Goal: Browse casually: Explore the website without a specific task or goal

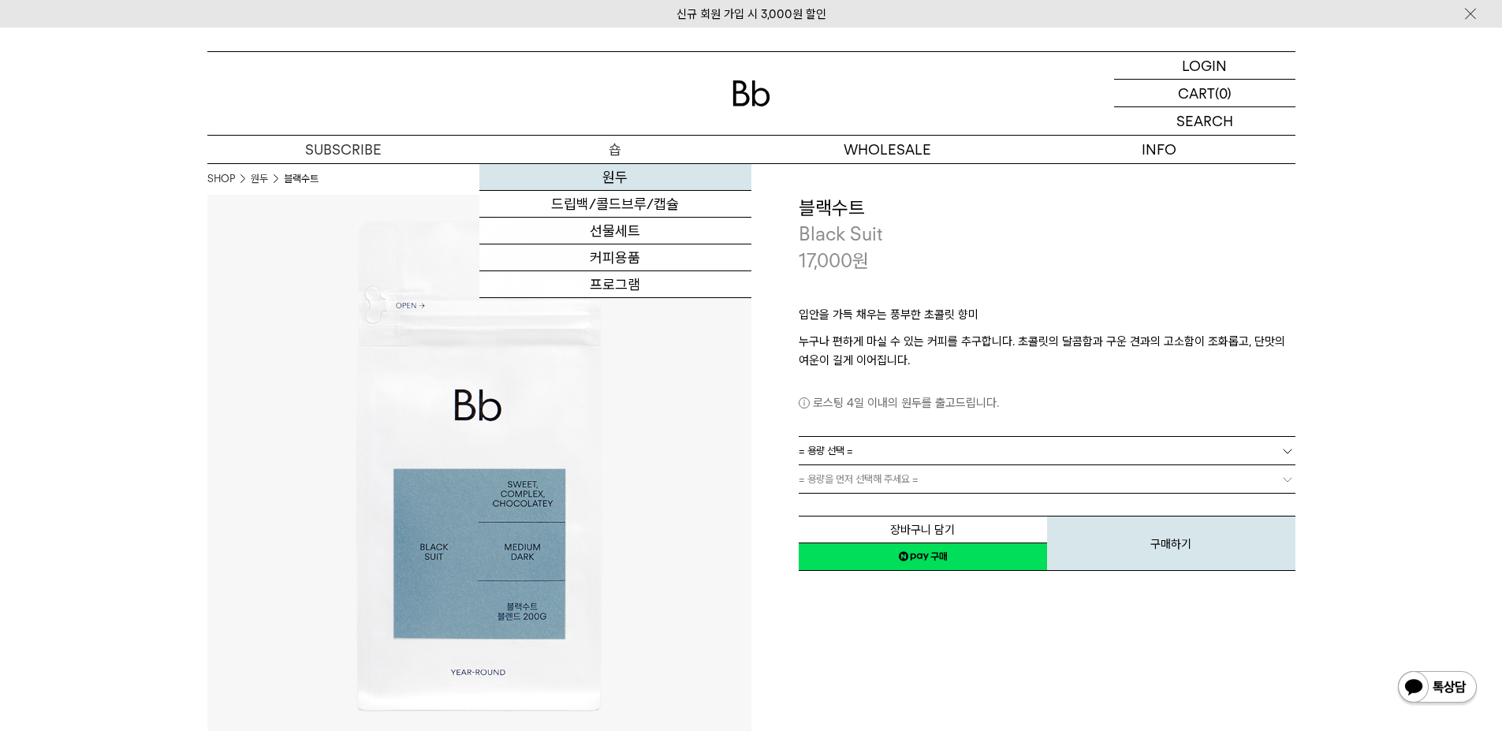
click at [609, 177] on link "원두" at bounding box center [615, 177] width 272 height 27
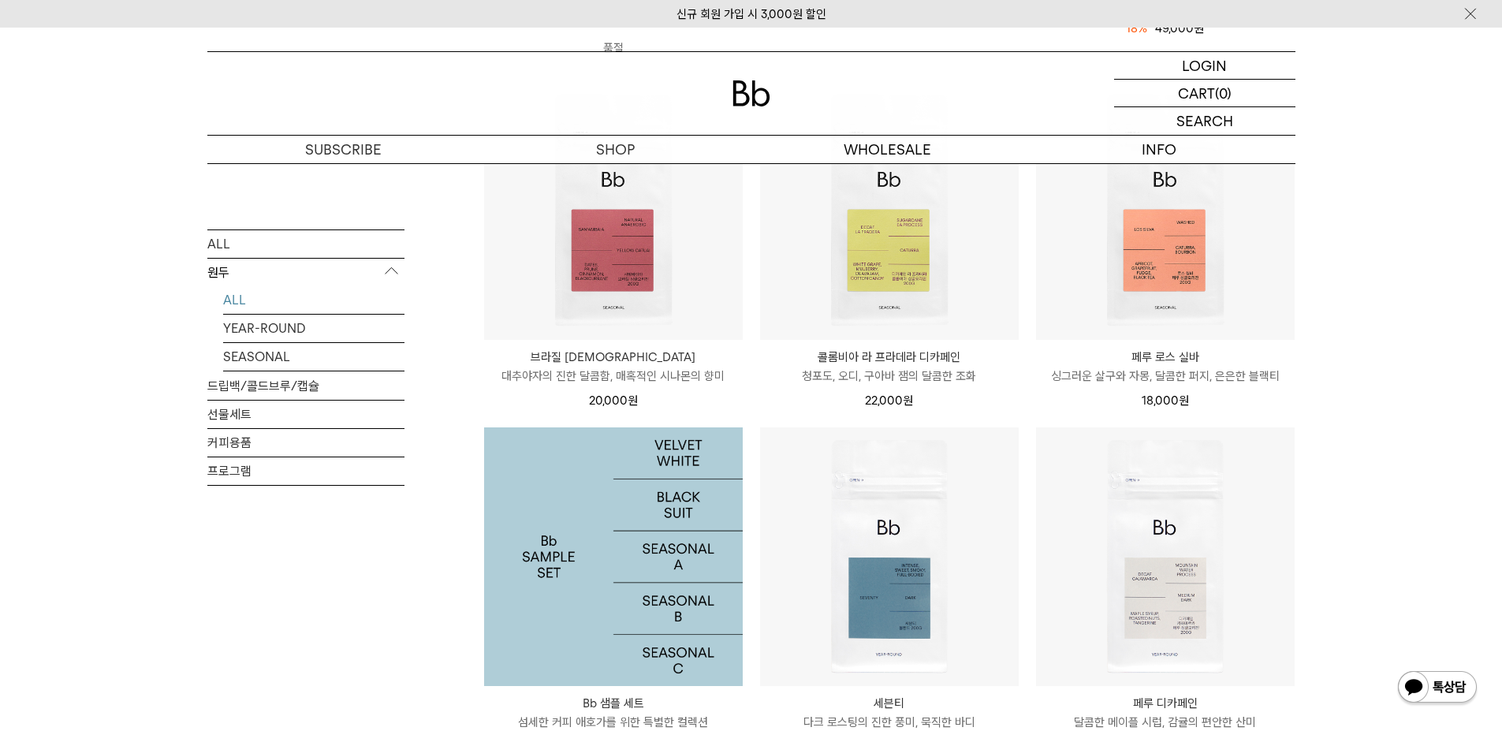
scroll to position [526, 0]
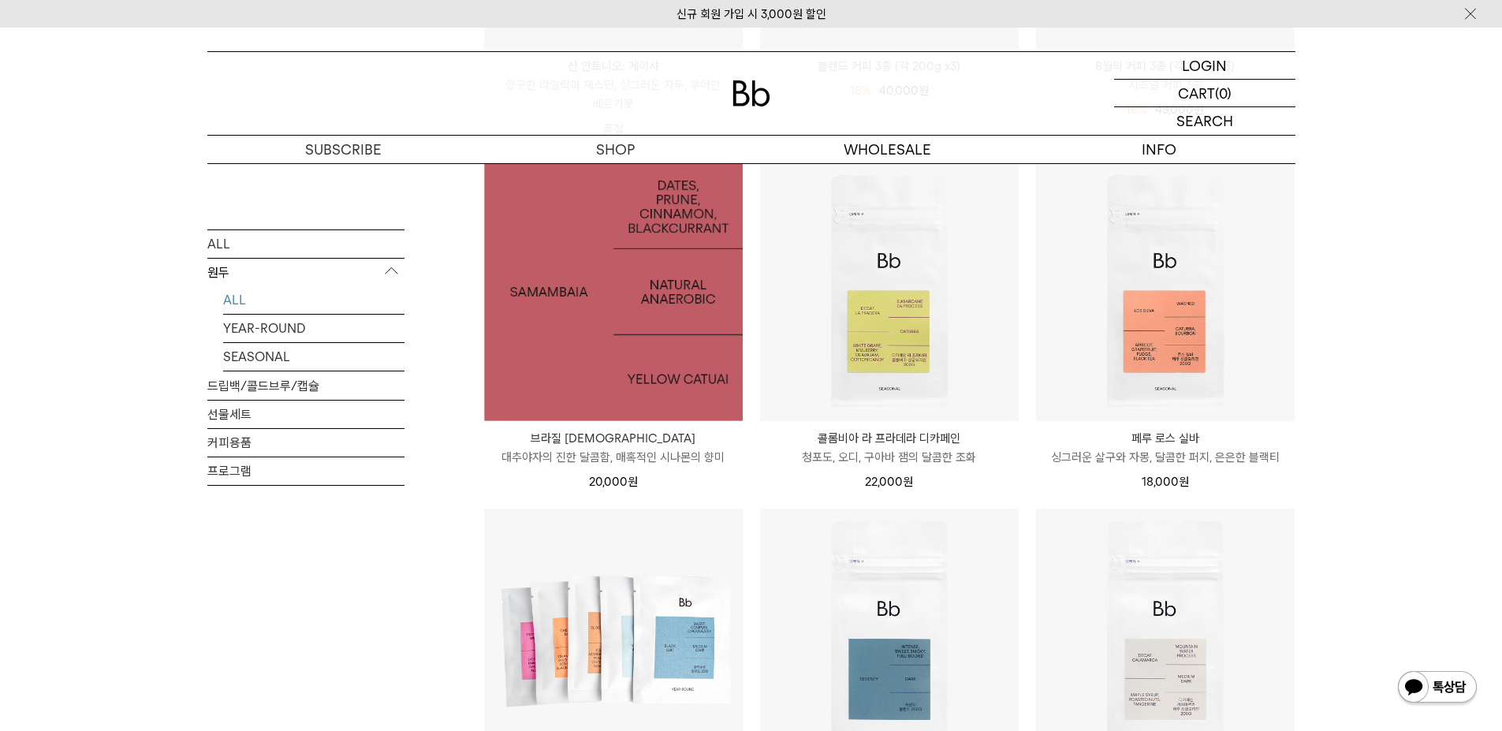
click at [611, 378] on img at bounding box center [613, 291] width 259 height 259
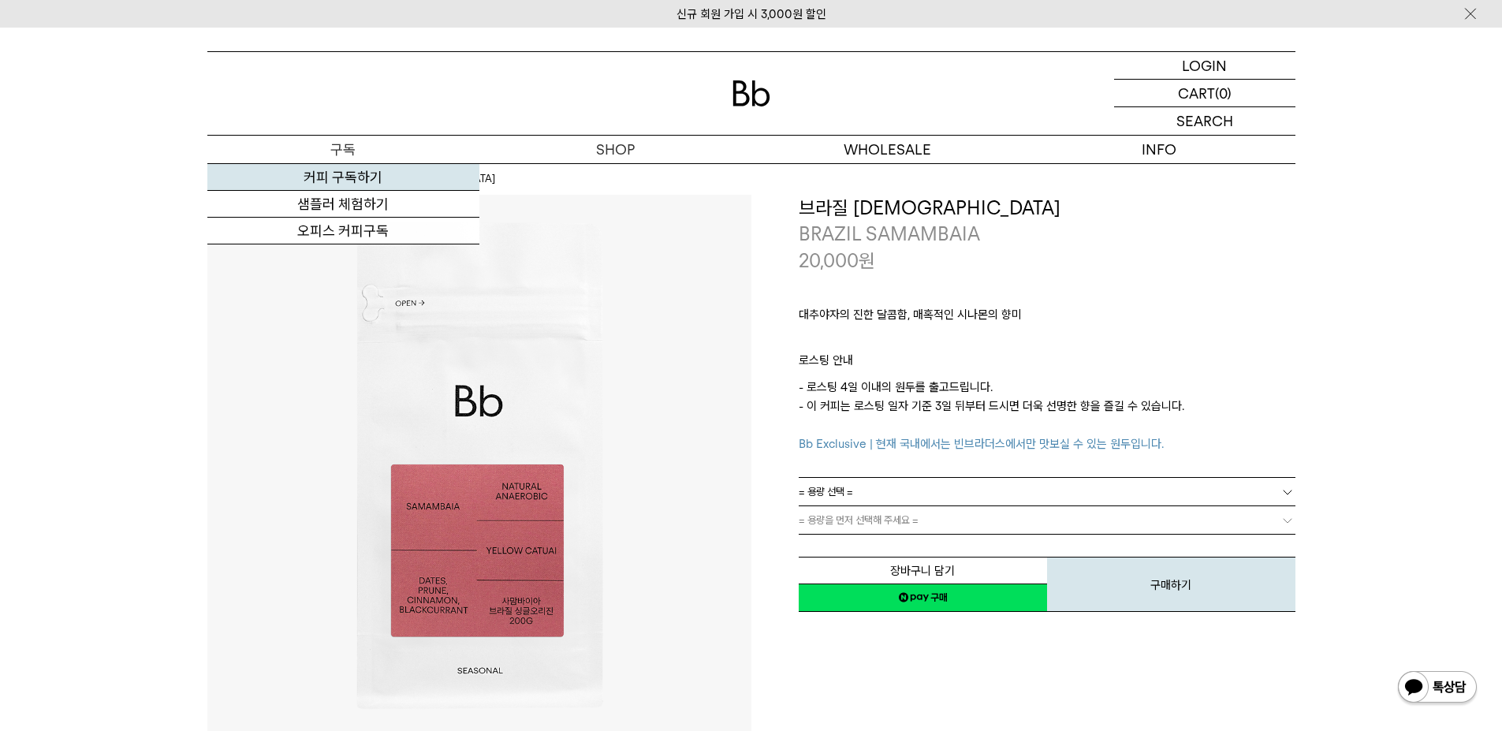
click at [360, 176] on link "커피 구독하기" at bounding box center [343, 177] width 272 height 27
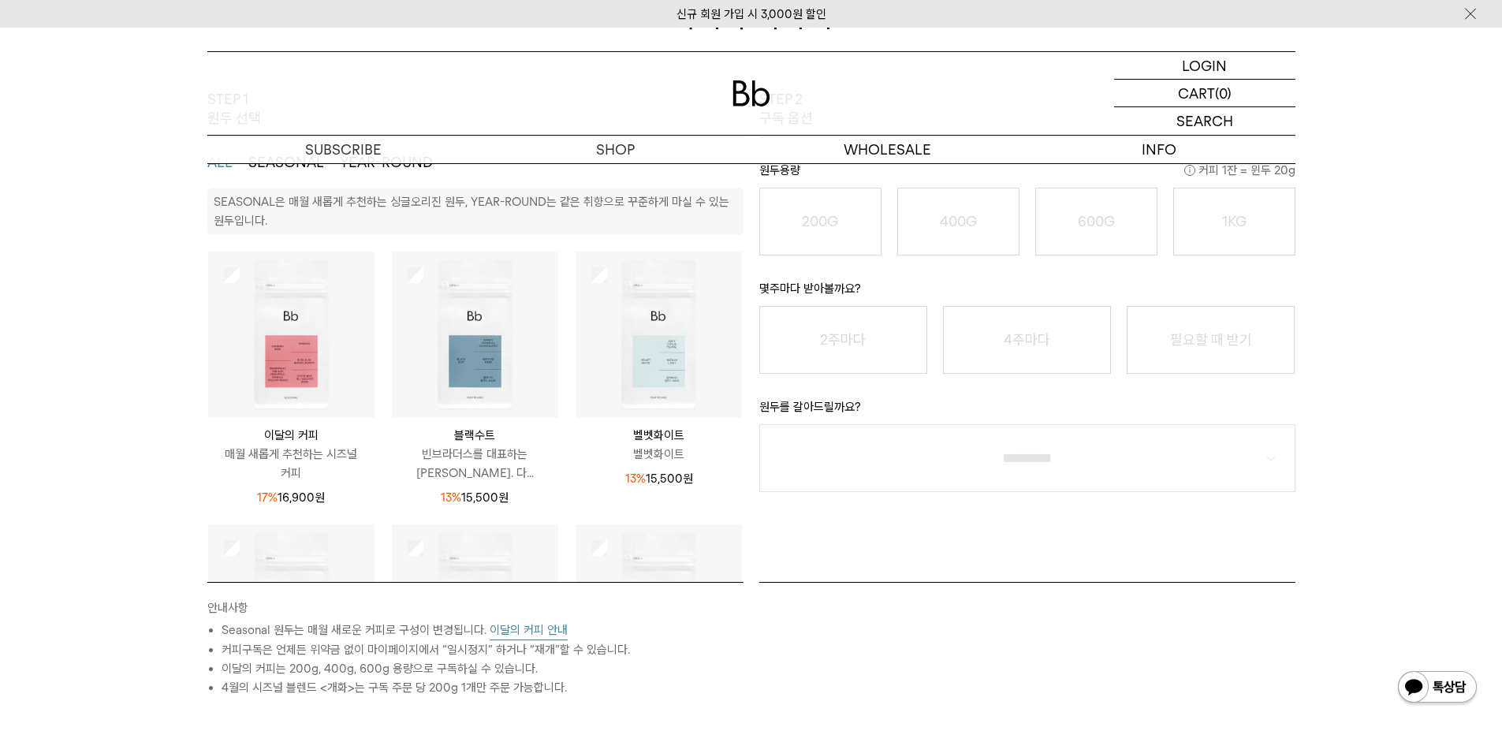
click at [296, 321] on img at bounding box center [291, 335] width 166 height 166
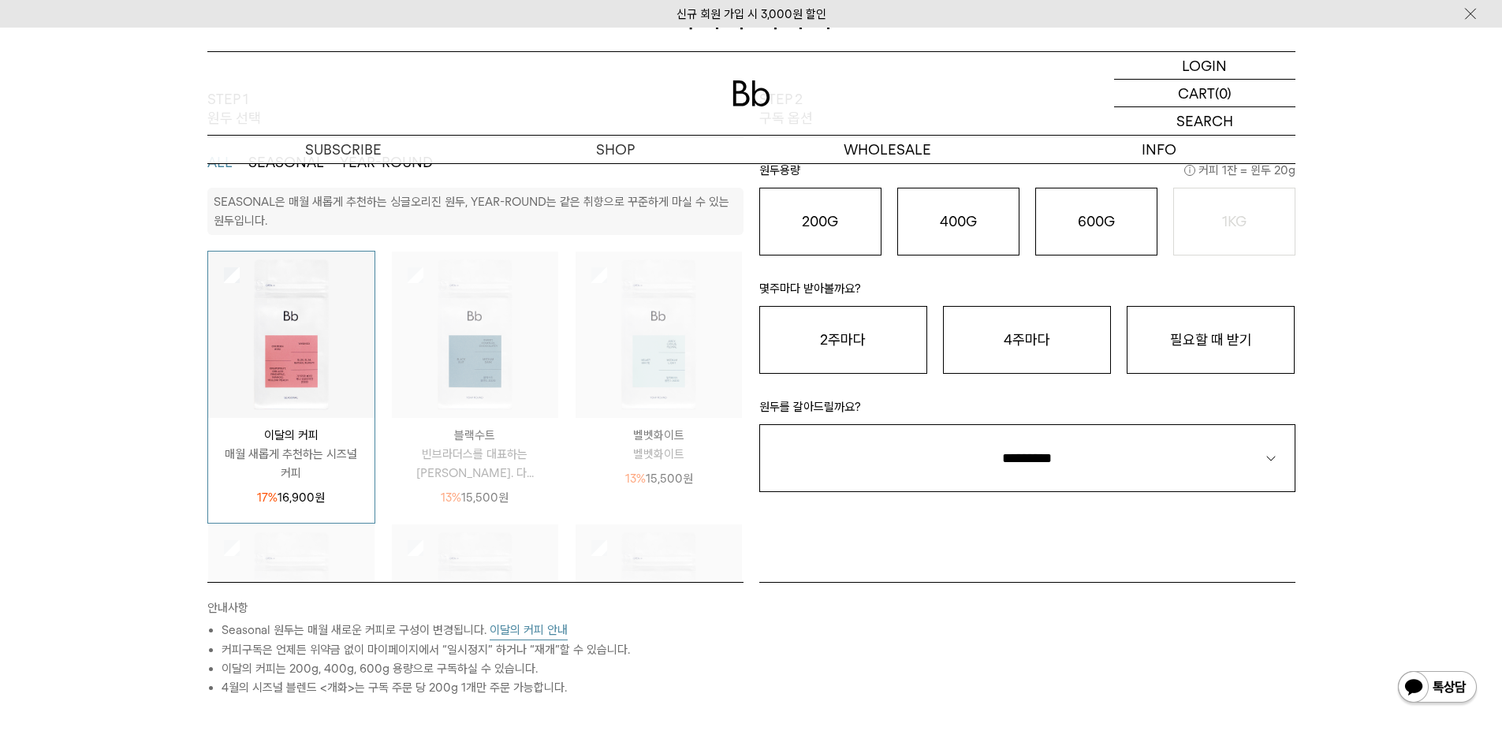
click at [519, 632] on button "이달의 커피 안내" at bounding box center [529, 631] width 78 height 20
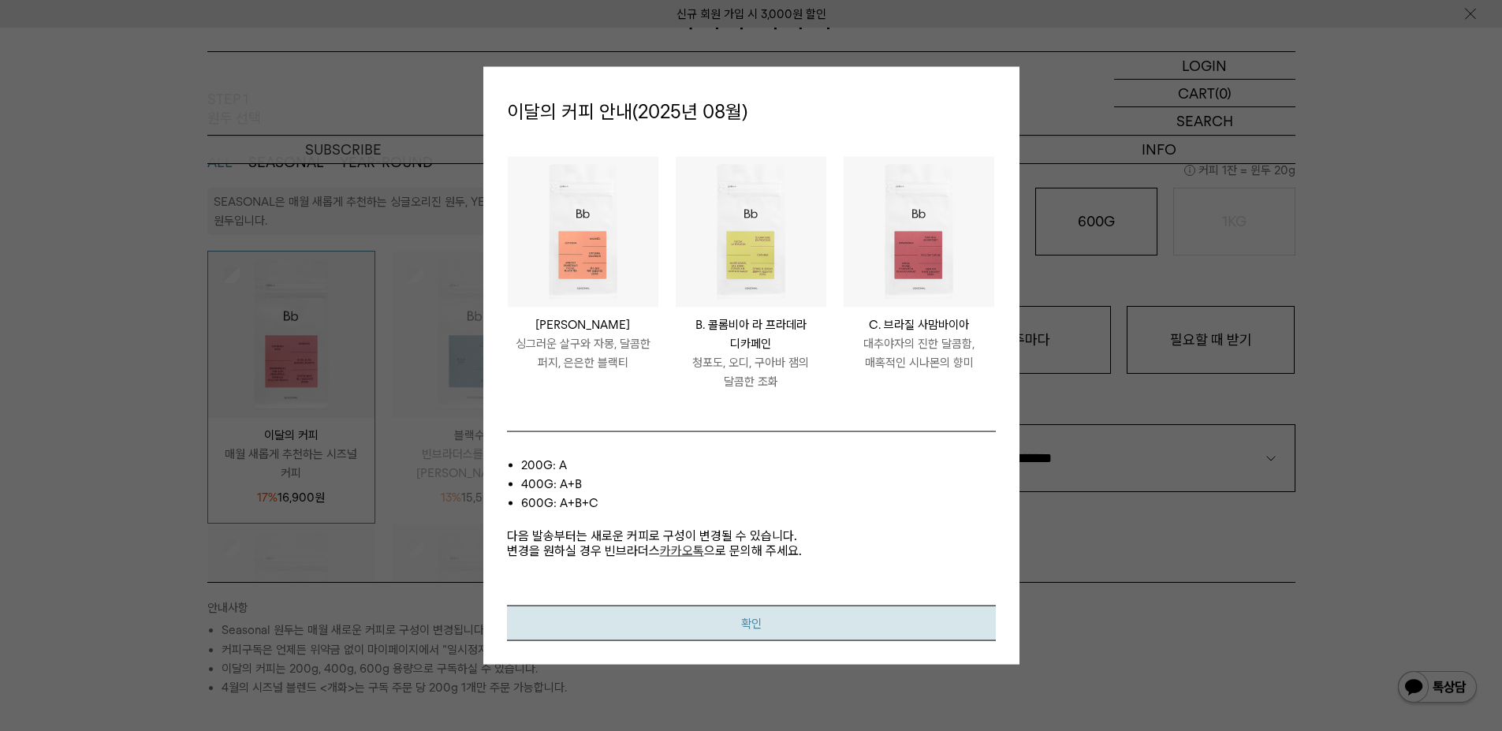
click at [796, 615] on button "확인" at bounding box center [751, 623] width 489 height 35
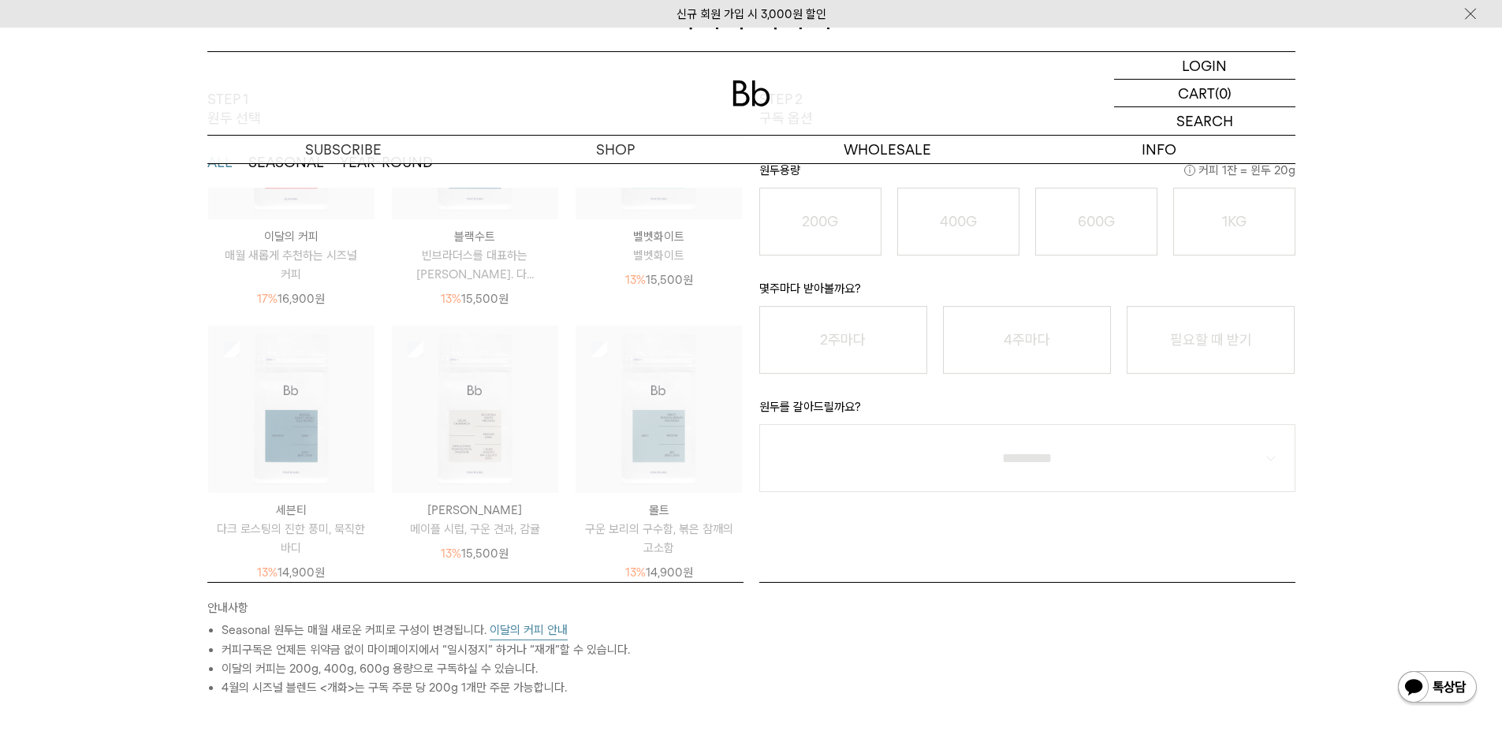
scroll to position [207, 0]
click at [773, 673] on div "원두 / 용량 × 1개 / 분쇄도 / 구독 주기 0원 0% 0원 원두 / 용량 / 분쇄도 / 구독 주기 0원 0% 0원 * 배송비" at bounding box center [1027, 639] width 552 height 115
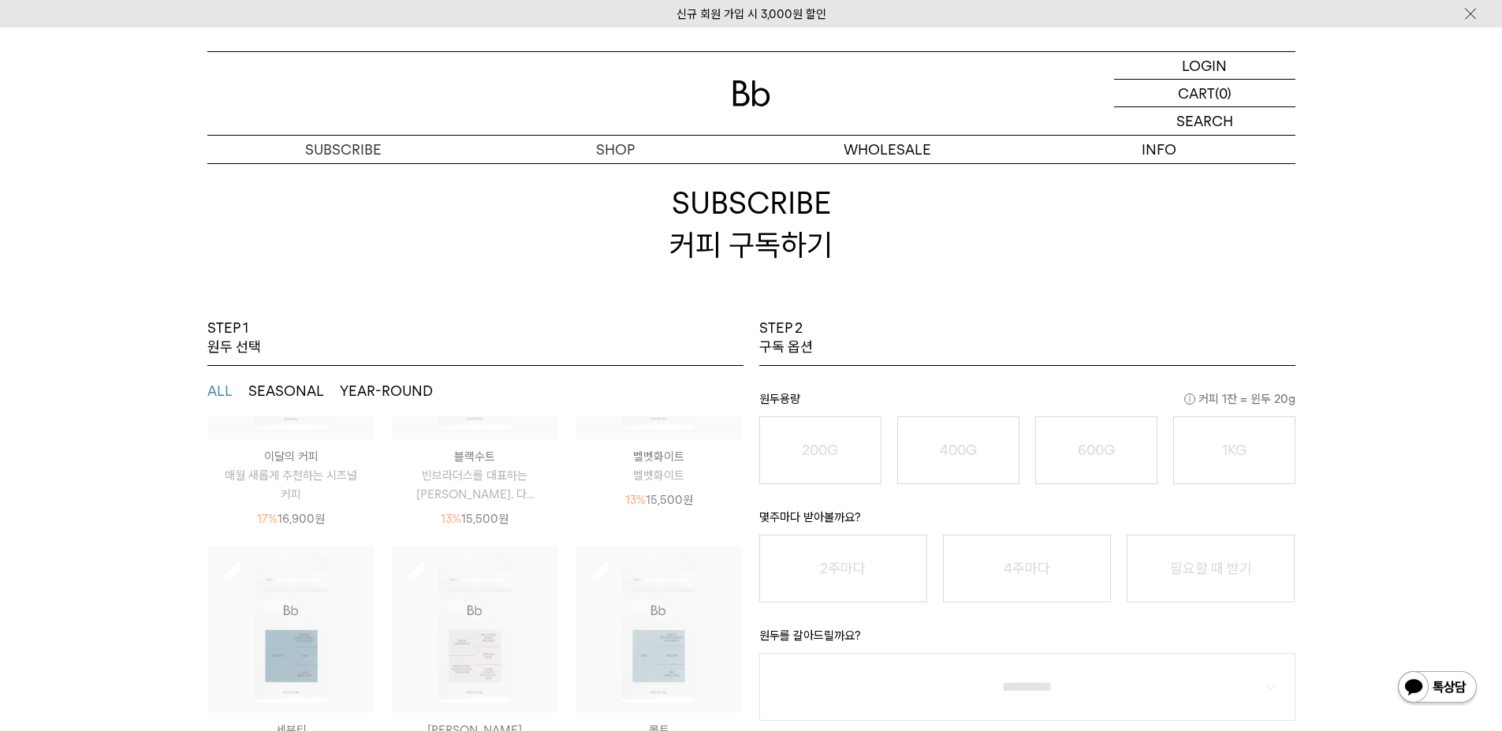
scroll to position [0, 0]
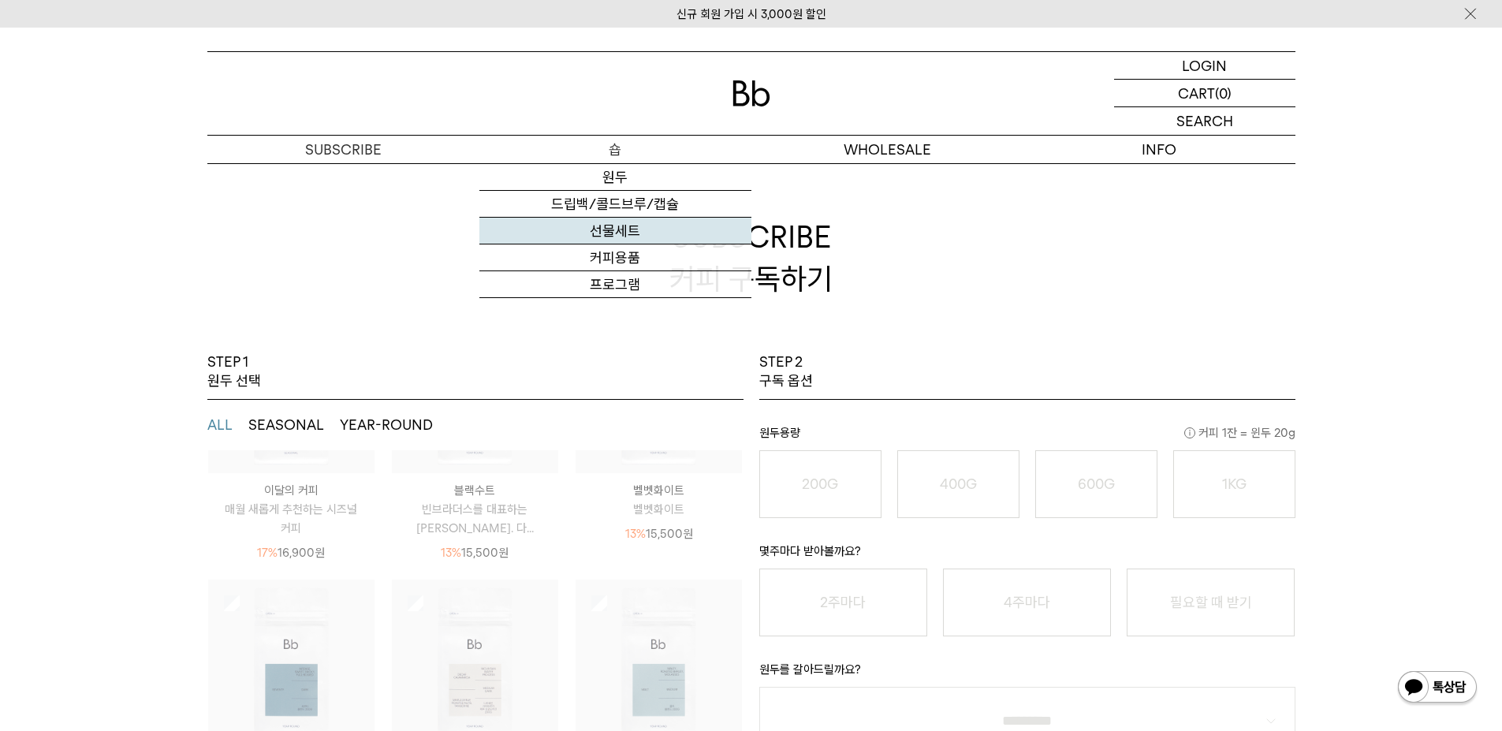
click at [619, 224] on link "선물세트" at bounding box center [615, 231] width 272 height 27
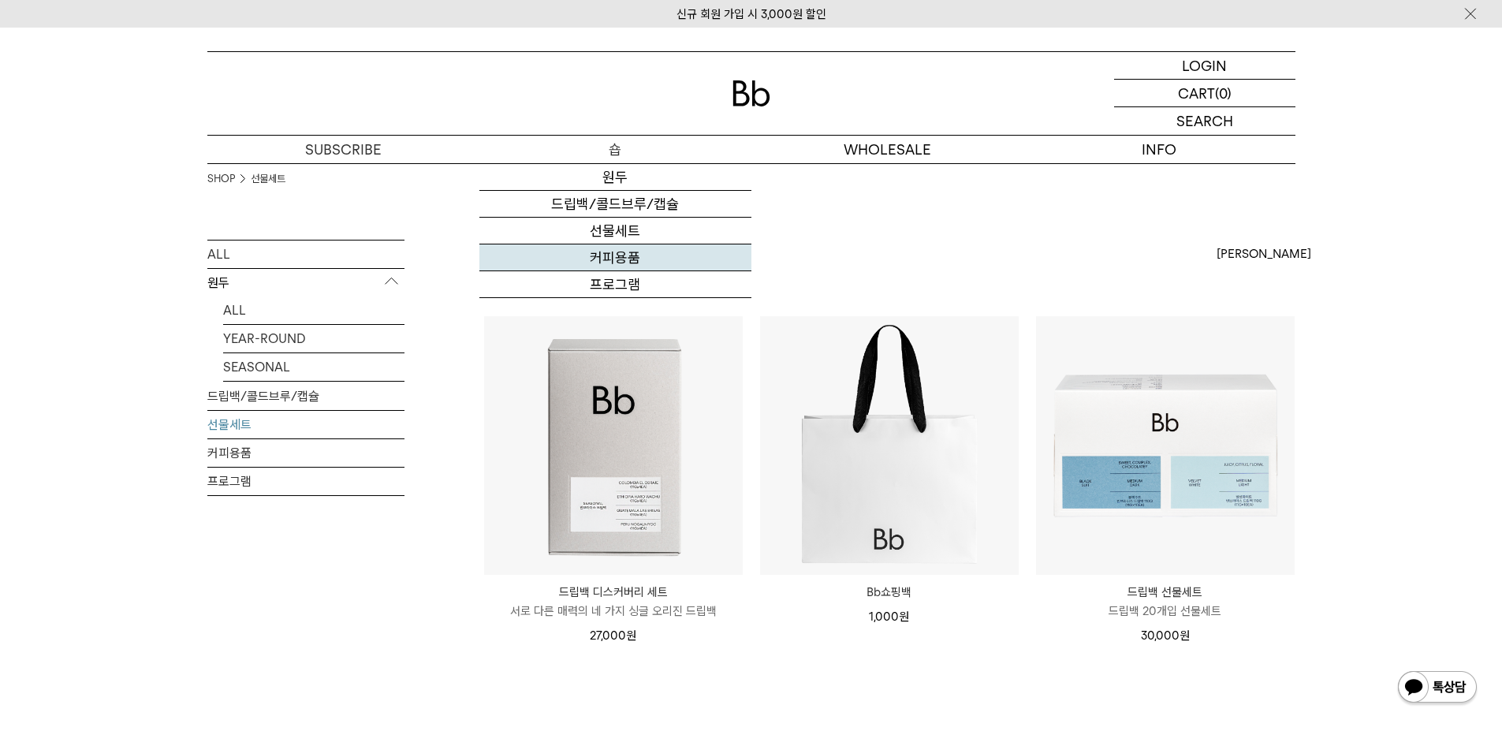
click at [604, 255] on link "커피용품" at bounding box center [615, 257] width 272 height 27
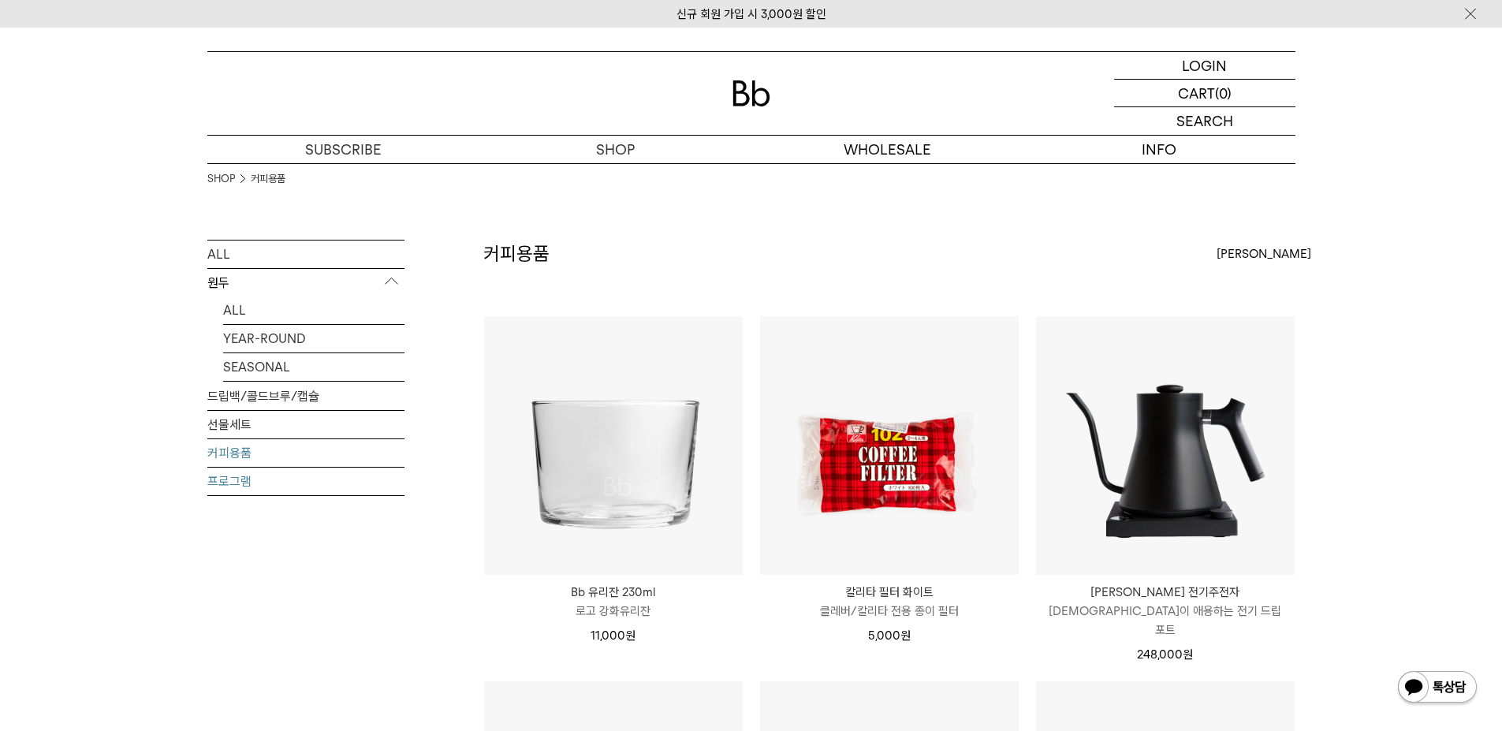
click at [291, 479] on link "프로그램" at bounding box center [305, 482] width 197 height 28
